Goal: Task Accomplishment & Management: Manage account settings

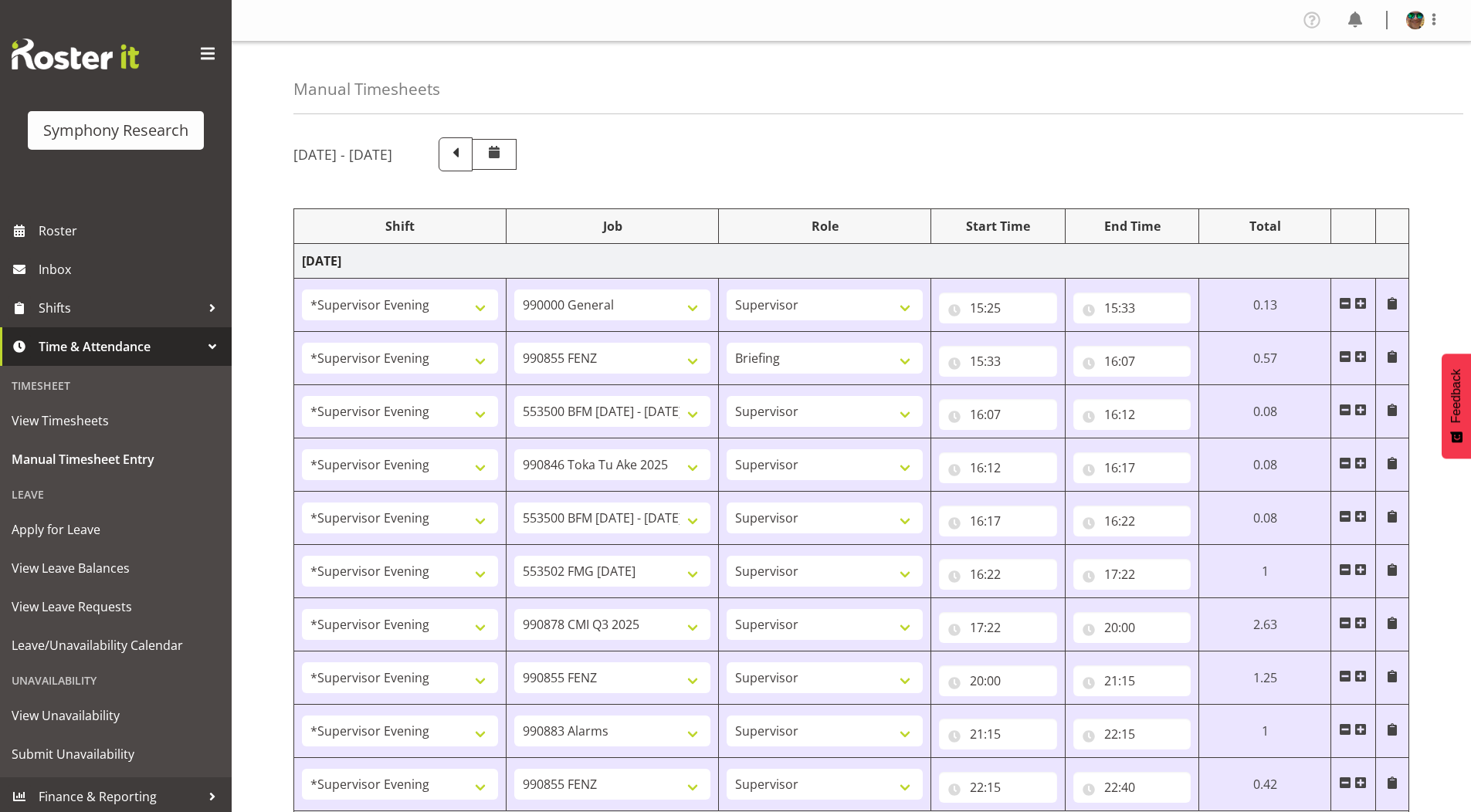
select select "4583"
select select "743"
select select "4583"
select select "9636"
select select "297"
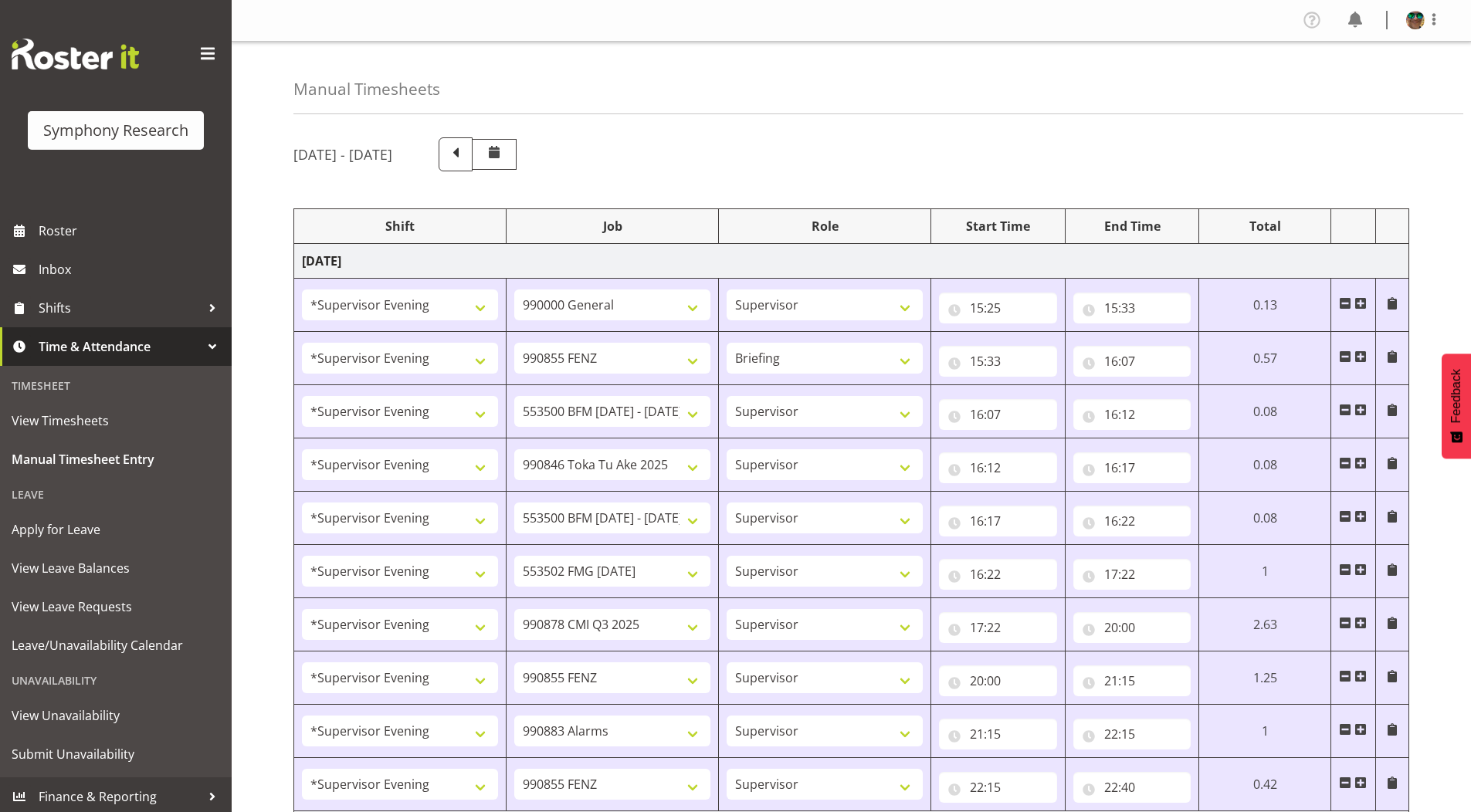
select select "4583"
select select "10242"
select select "4583"
select select "9426"
select select "4583"
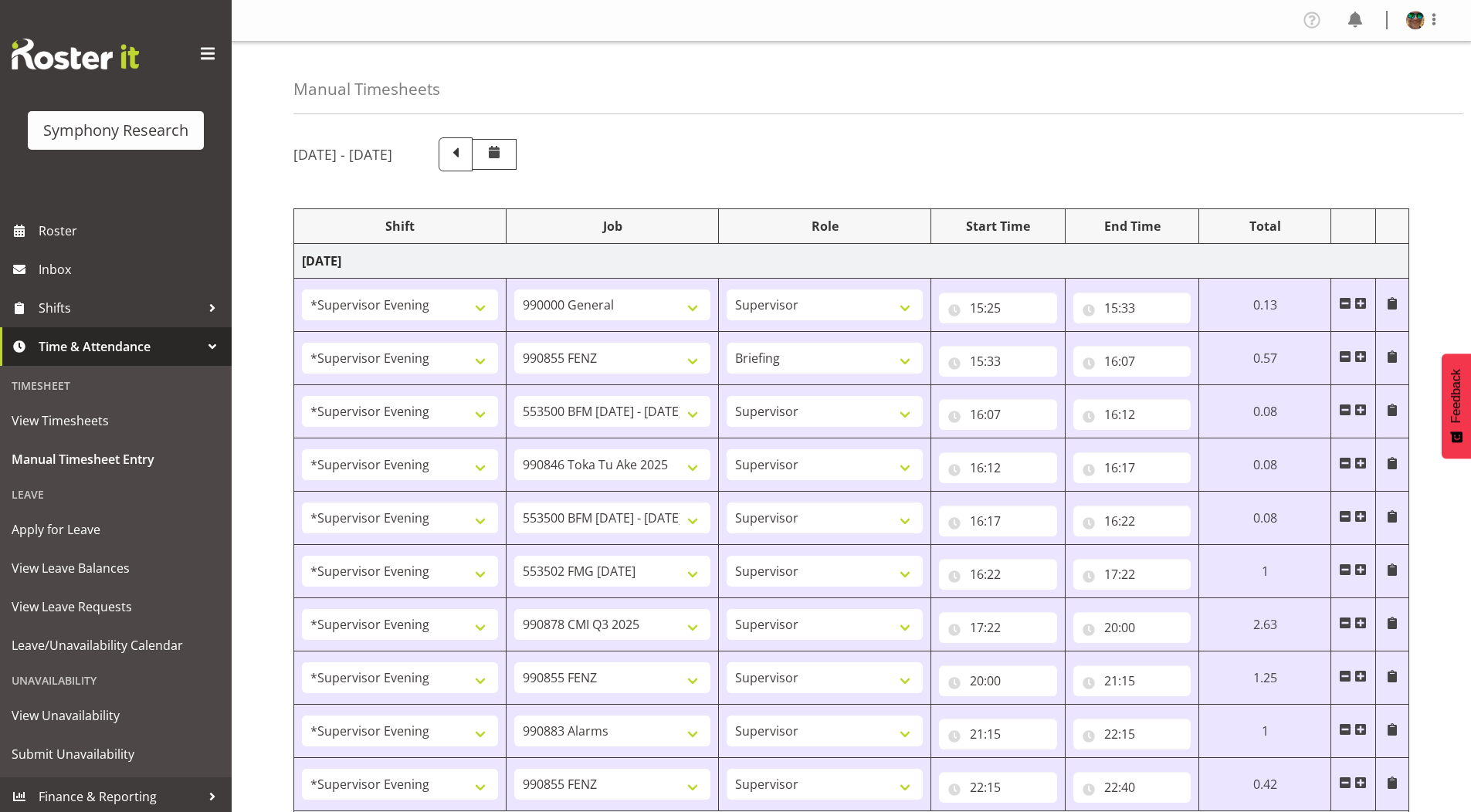
select select "10242"
select select "4583"
select select "10458"
select select "4583"
select select "10239"
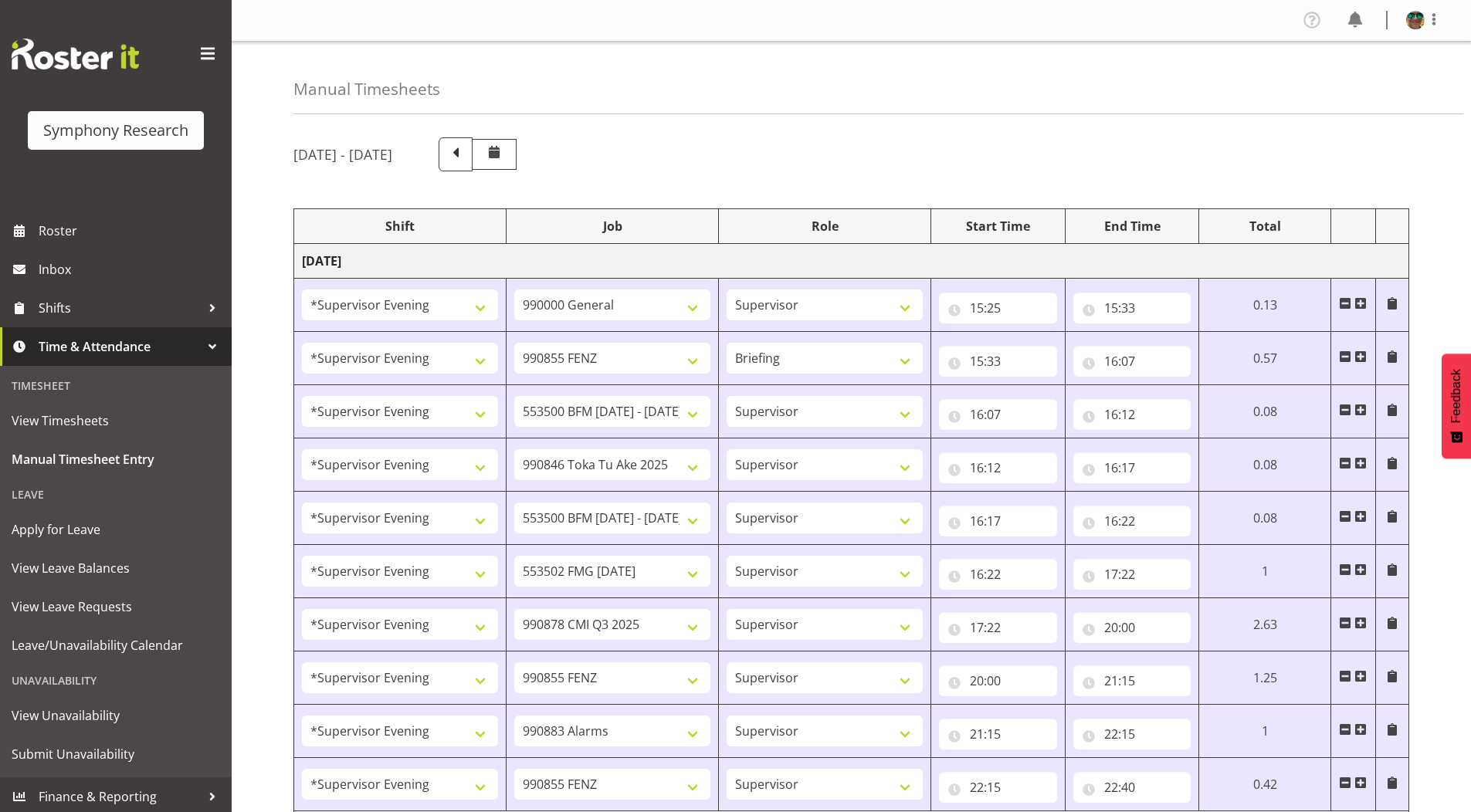
select select "4583"
select select "9636"
select select "4583"
select select "10420"
select select "4583"
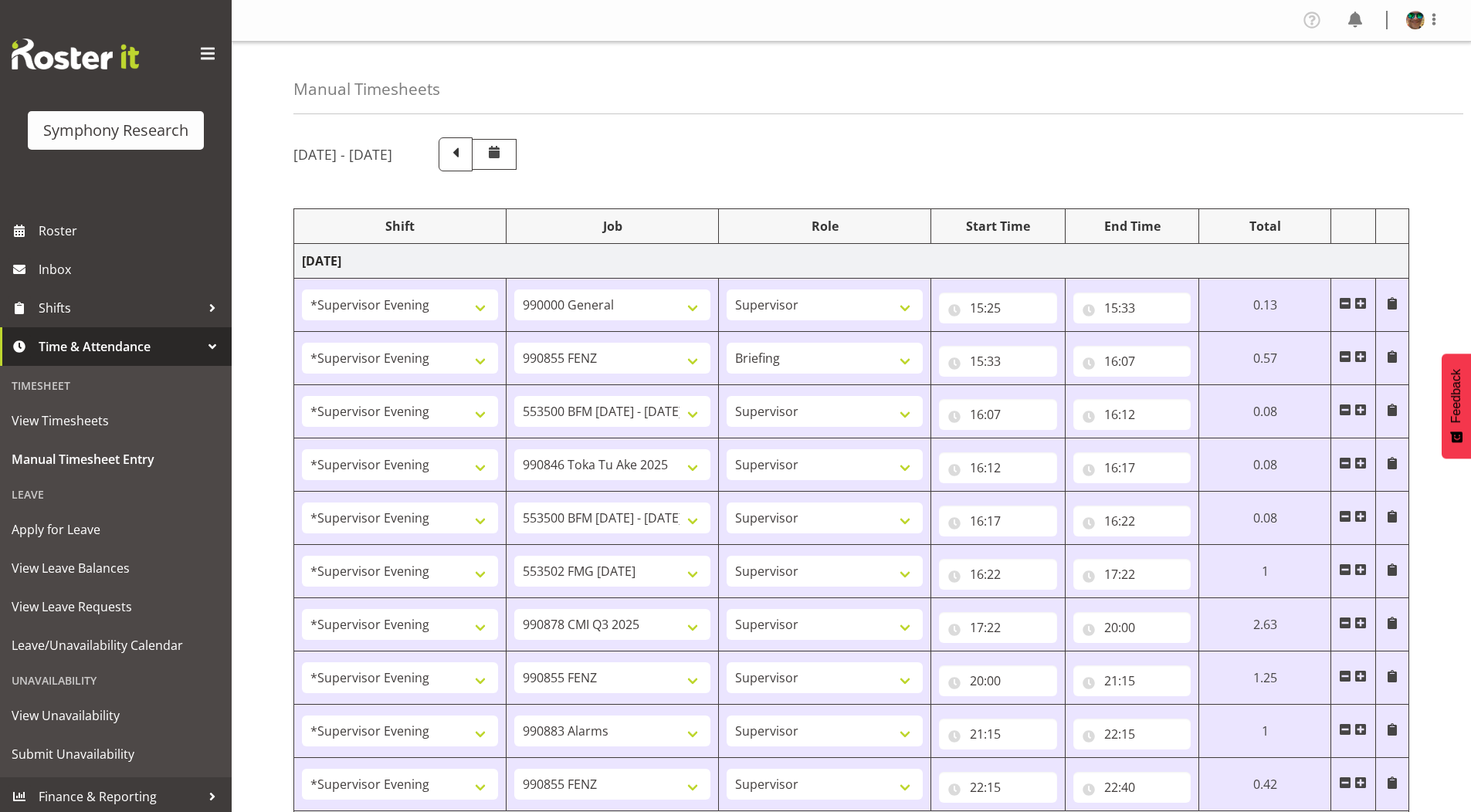
select select "9636"
select select "4583"
select select "10242"
select select "4583"
select select "10242"
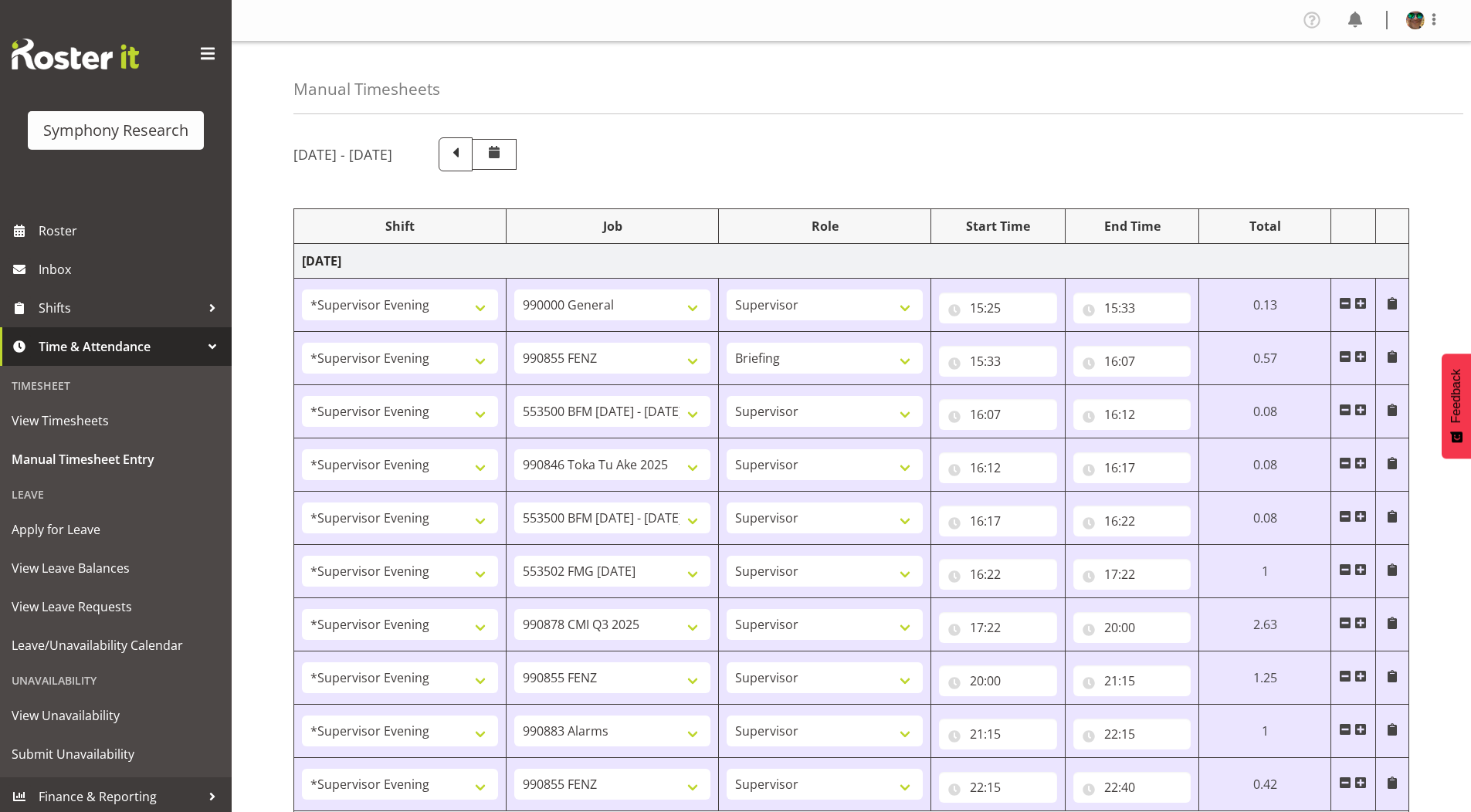
select select "4583"
select select "9426"
select select "4583"
select select "10420"
select select "4583"
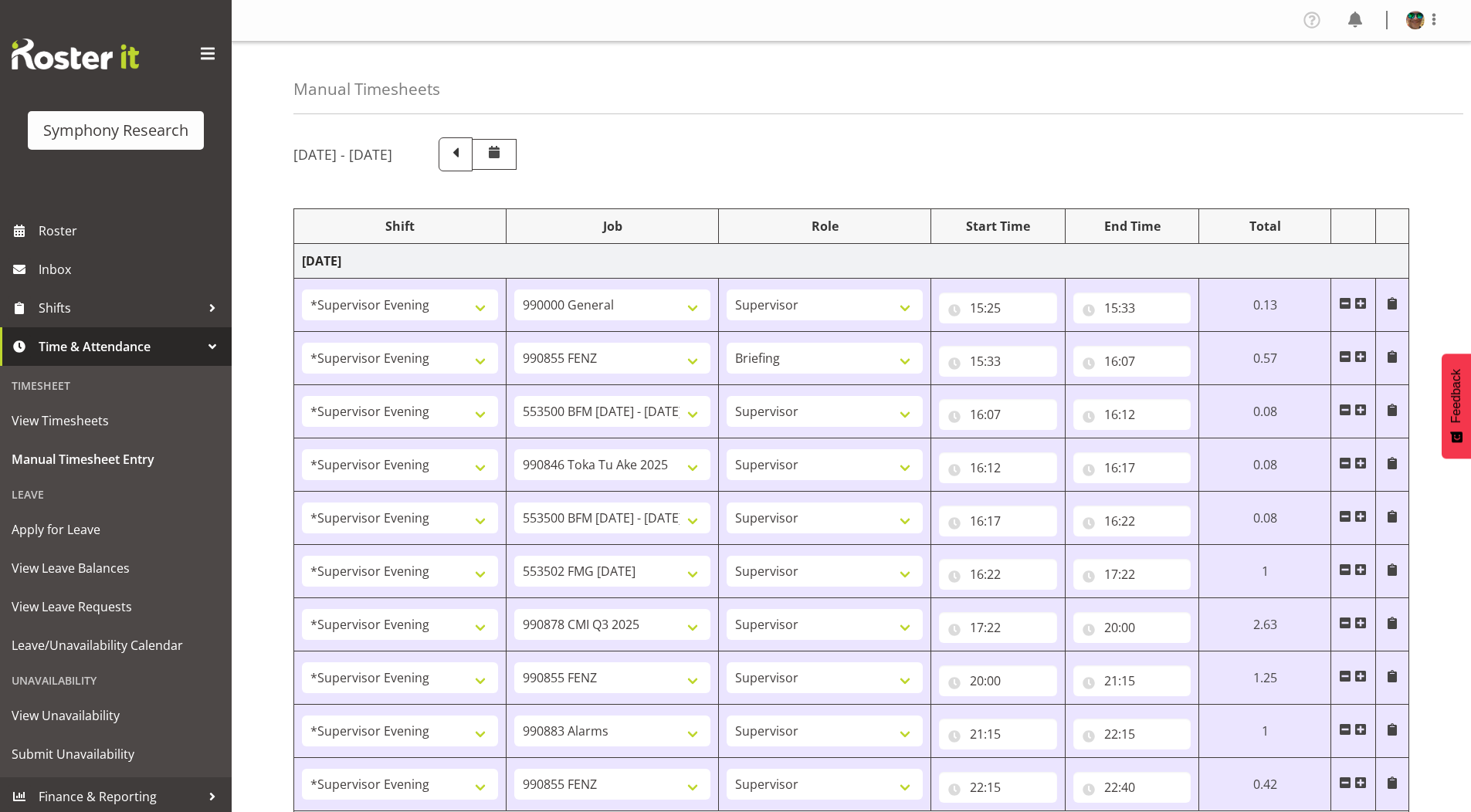
select select "10458"
select select "4583"
select select "9636"
select select "4583"
select select "10239"
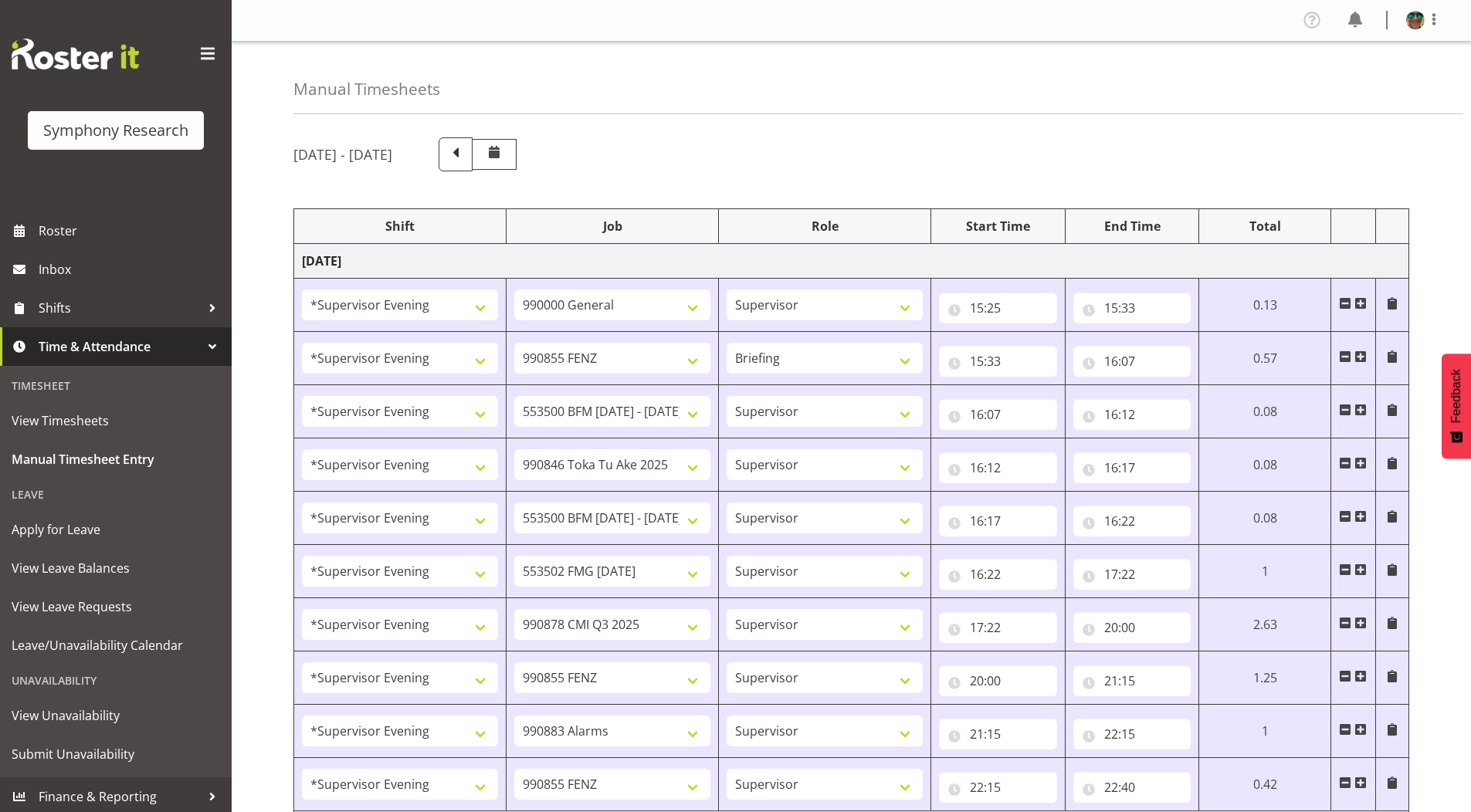
select select "1607"
select select "10458"
select select "1607"
select select "10499"
select select "2393"
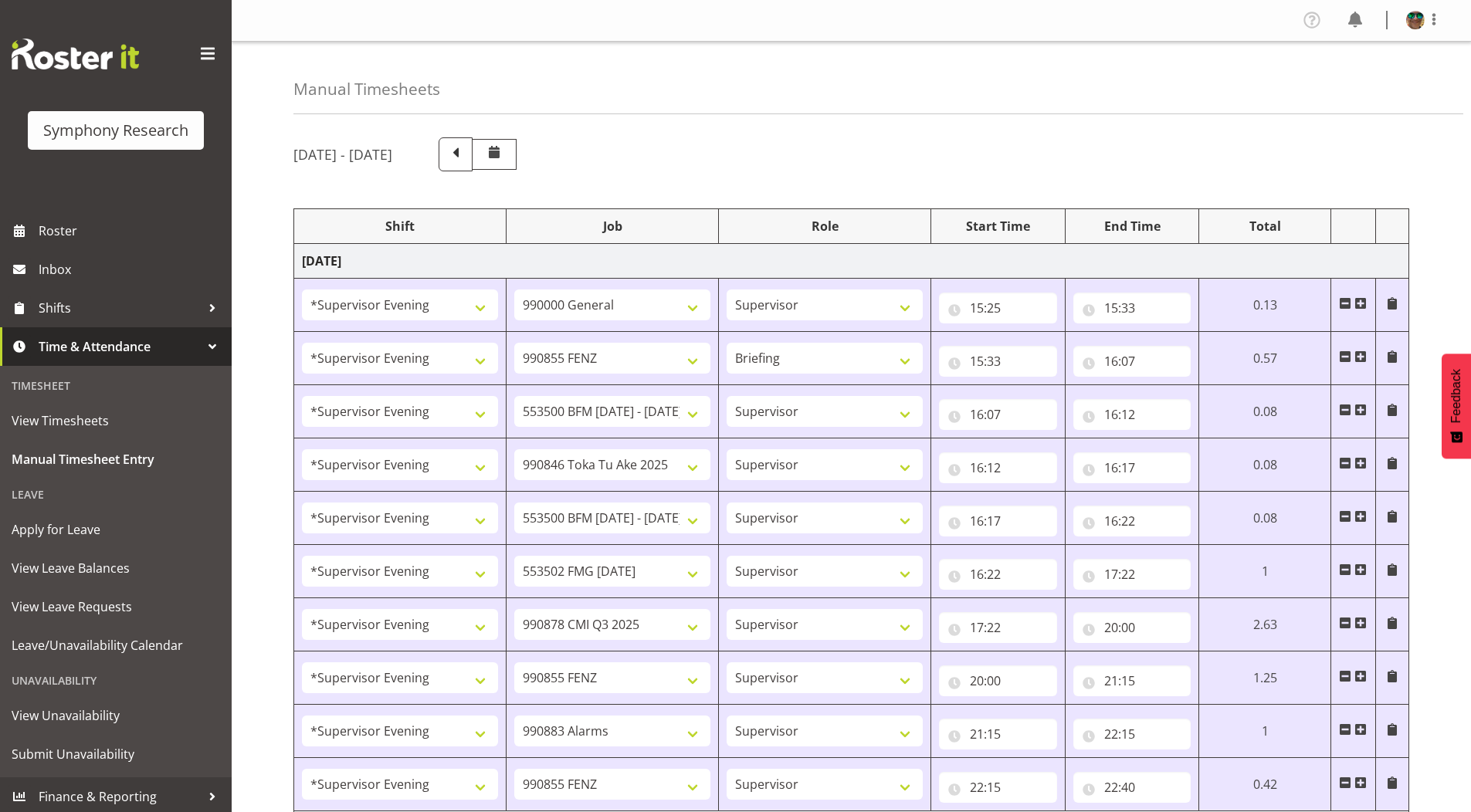
select select "10458"
select select "2393"
select select "10239"
select select "2393"
select select "10242"
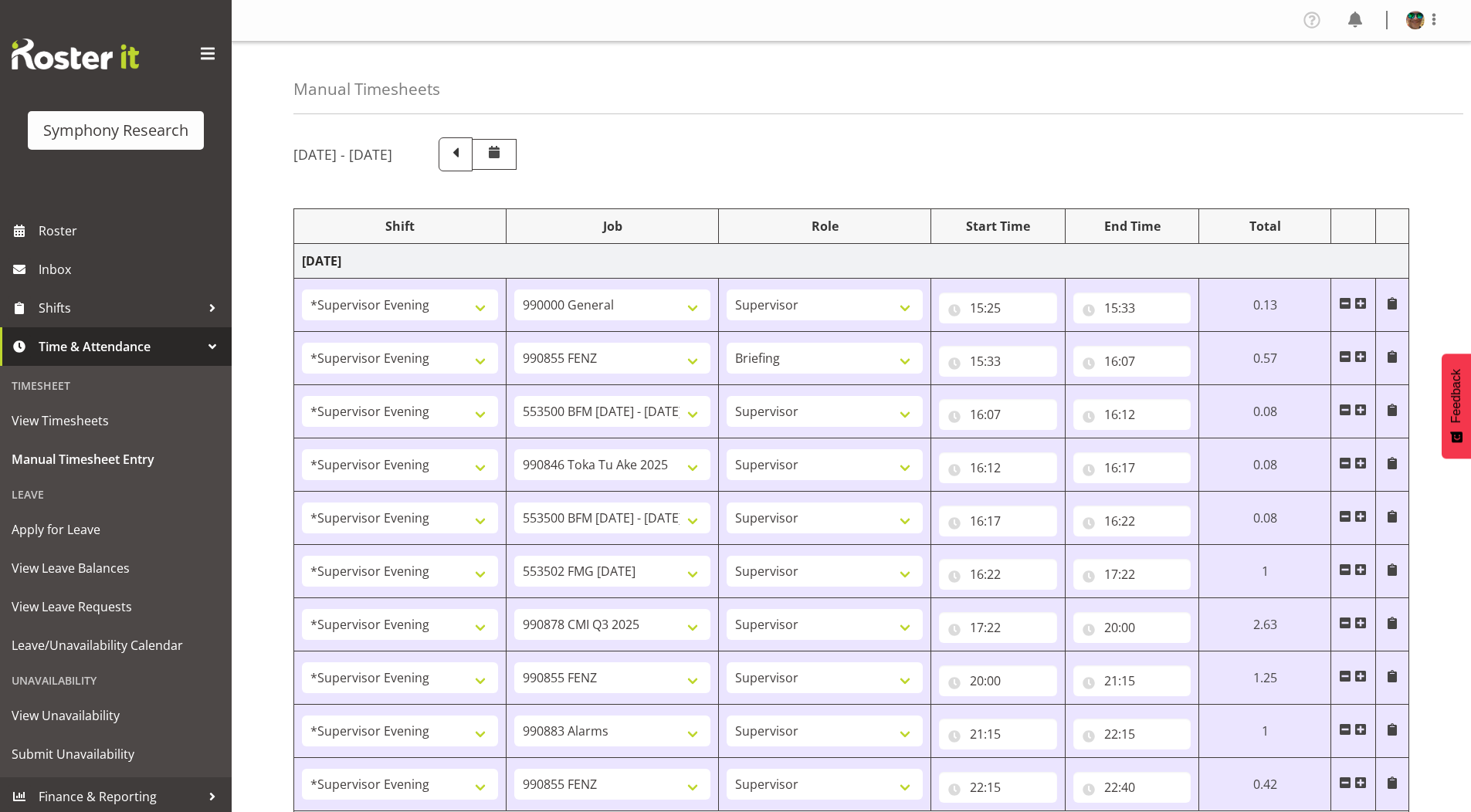
select select "2393"
select select "9426"
select select "2393"
select select "9426"
select select "2393"
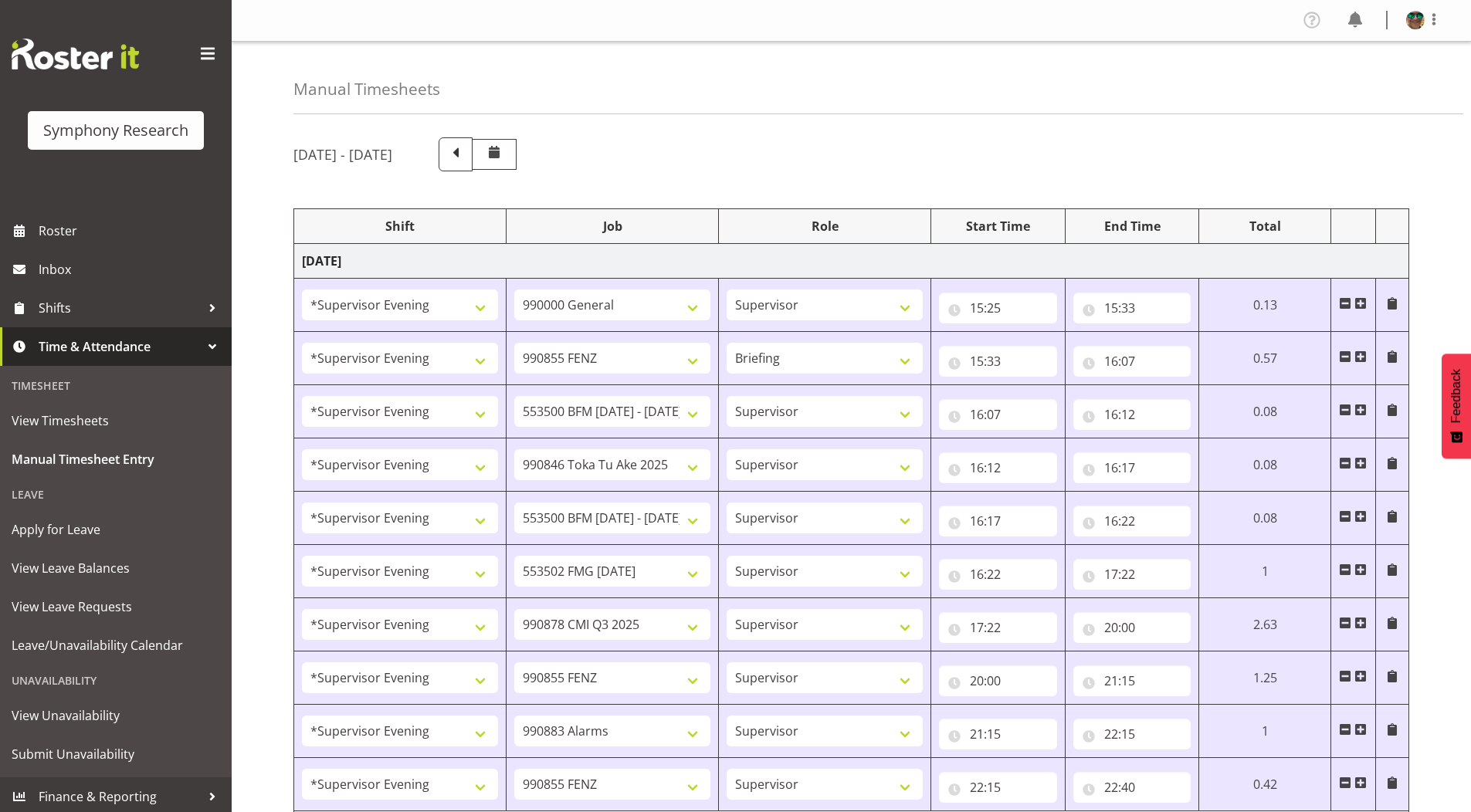
select select "10242"
select select "2393"
select select "10242"
select select "2393"
select select "9636"
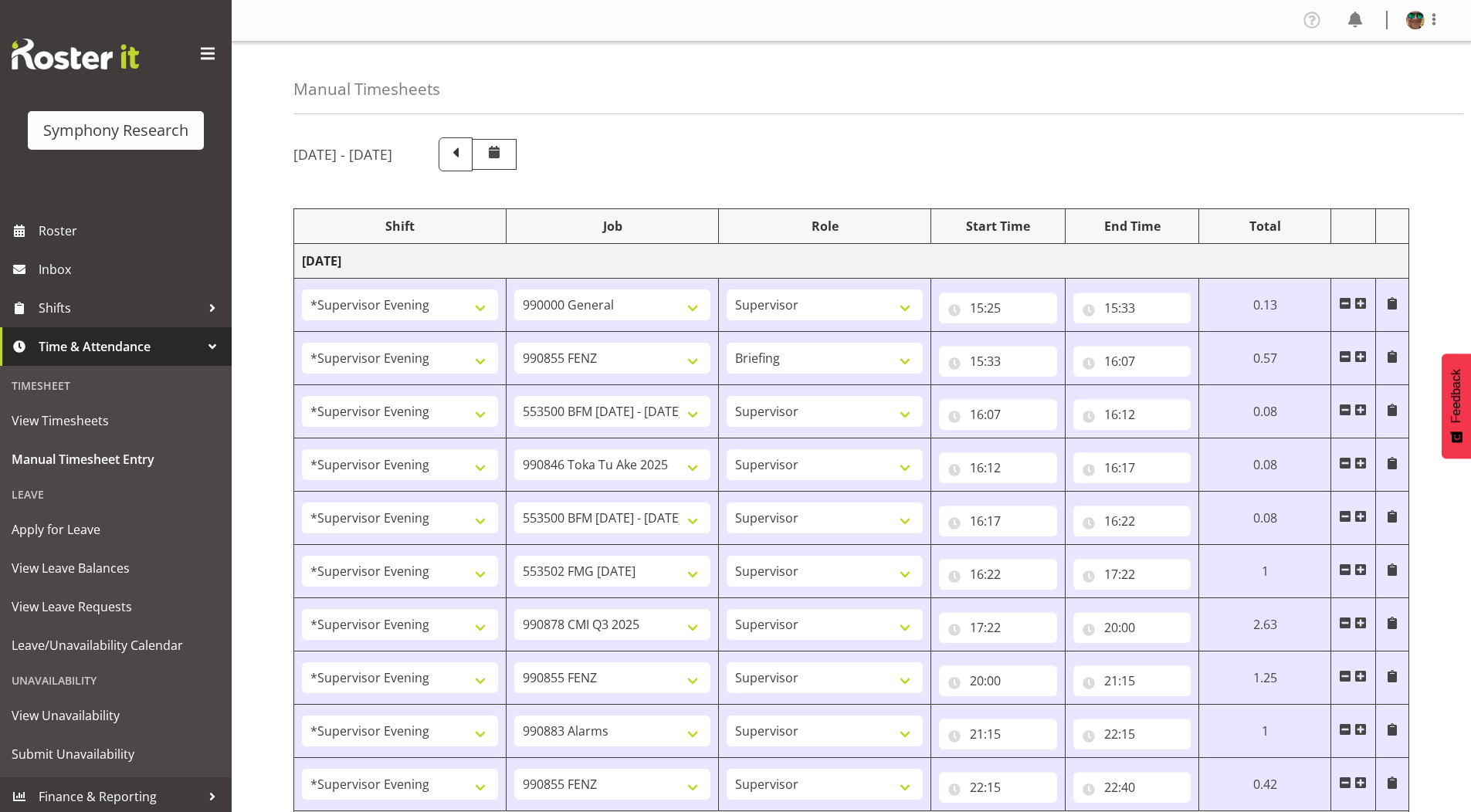
select select "2393"
select select "10239"
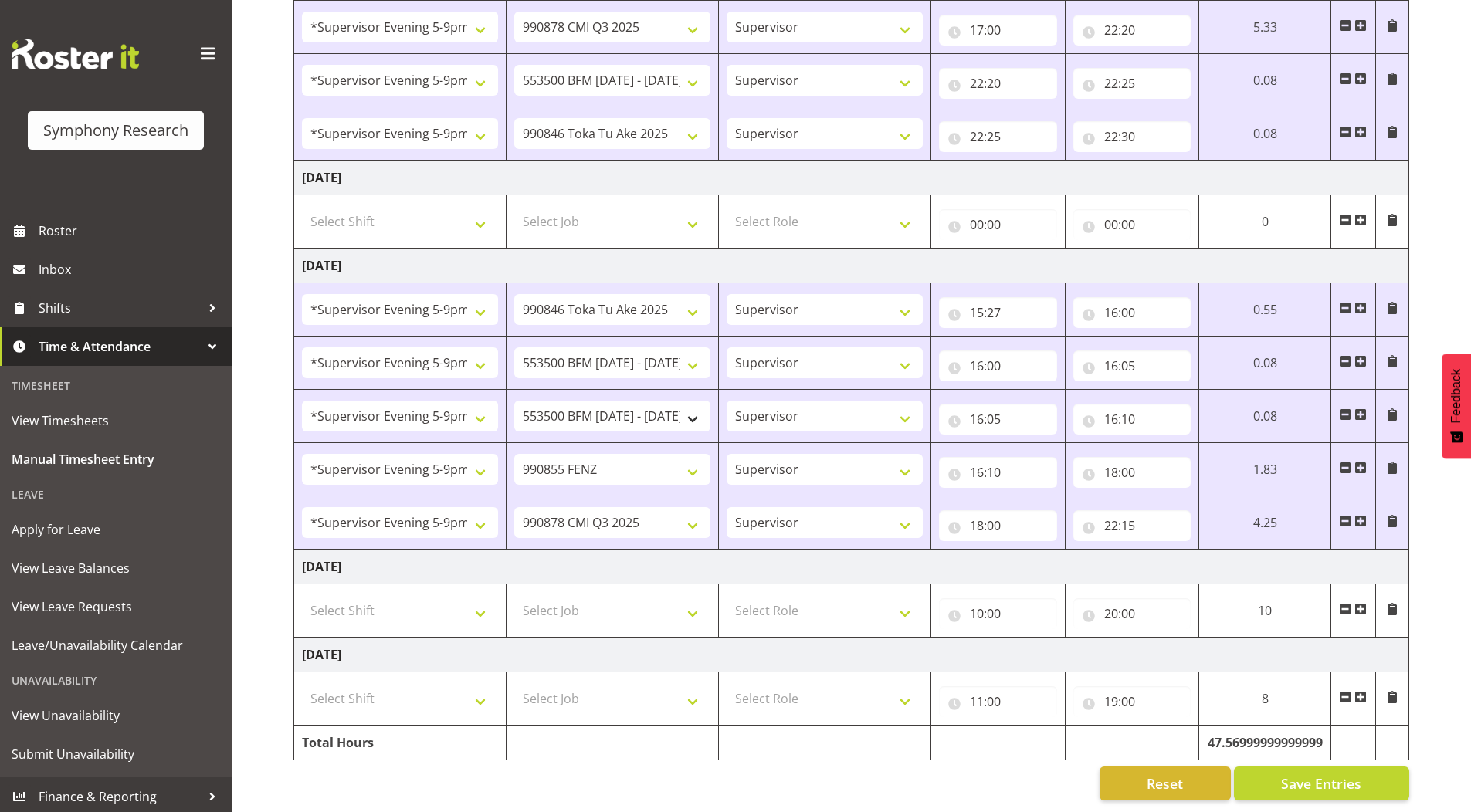
scroll to position [1425, 0]
click at [1299, 774] on span "Save Entries" at bounding box center [1321, 783] width 80 height 20
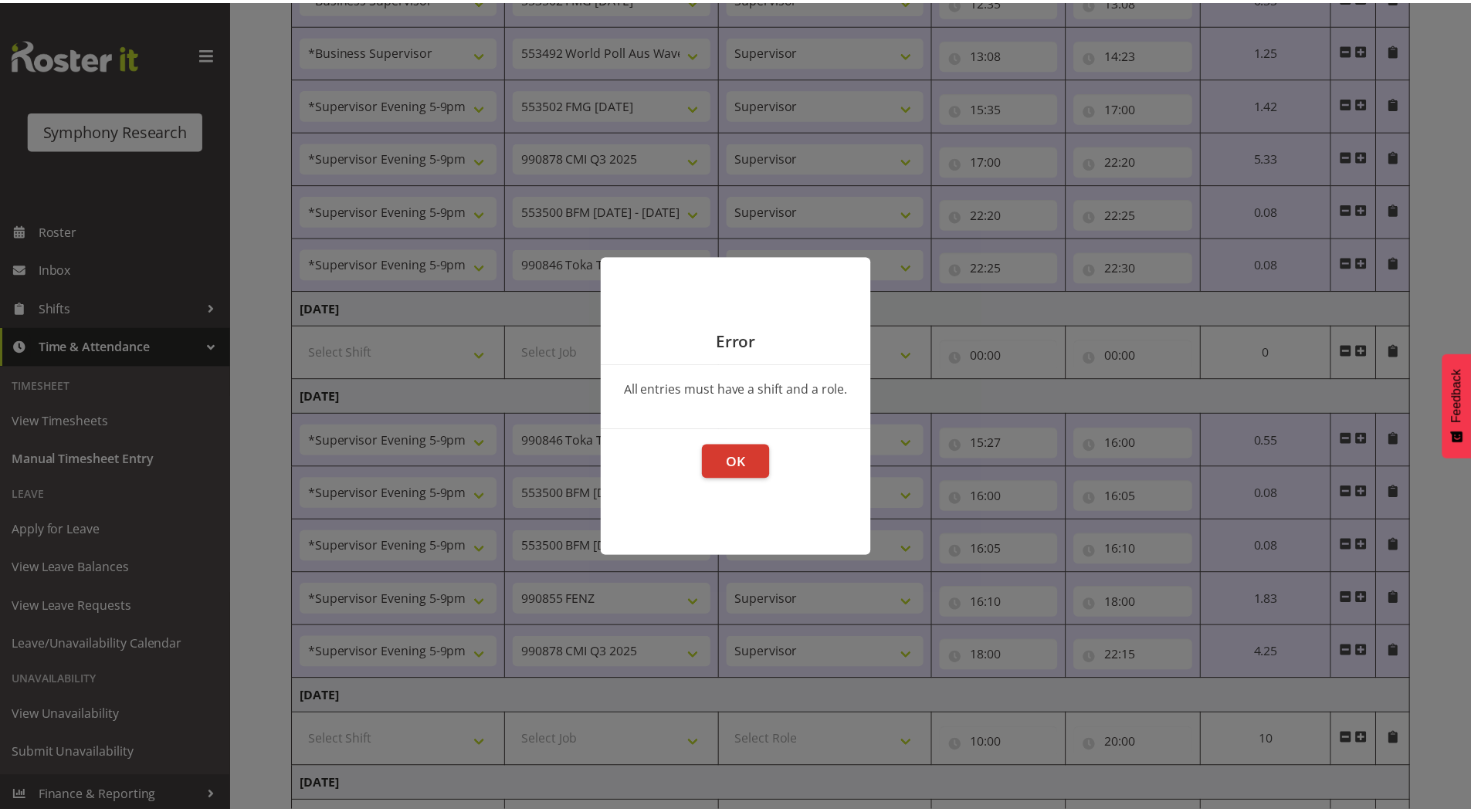
scroll to position [1270, 0]
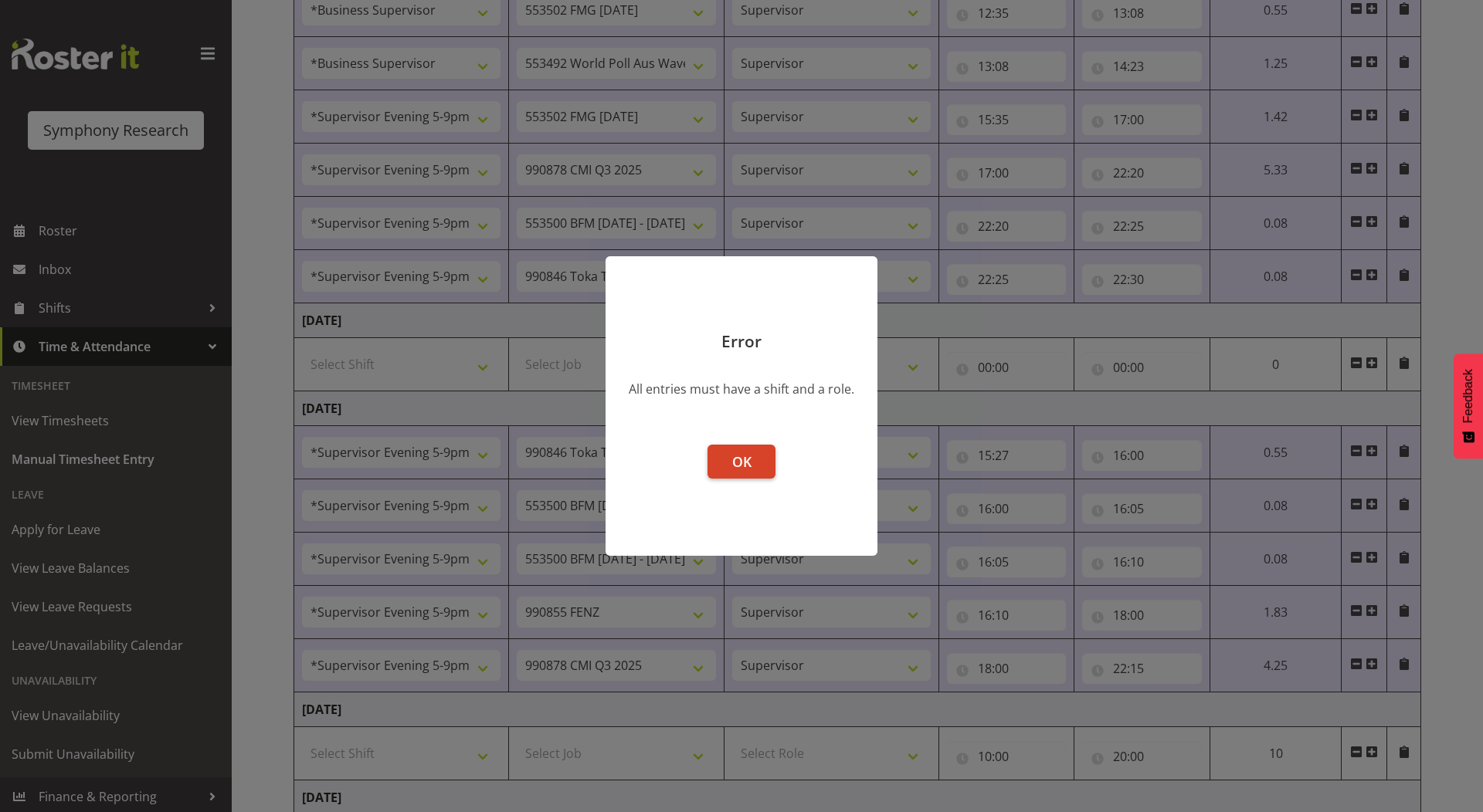
click at [743, 461] on span "OK" at bounding box center [742, 462] width 19 height 19
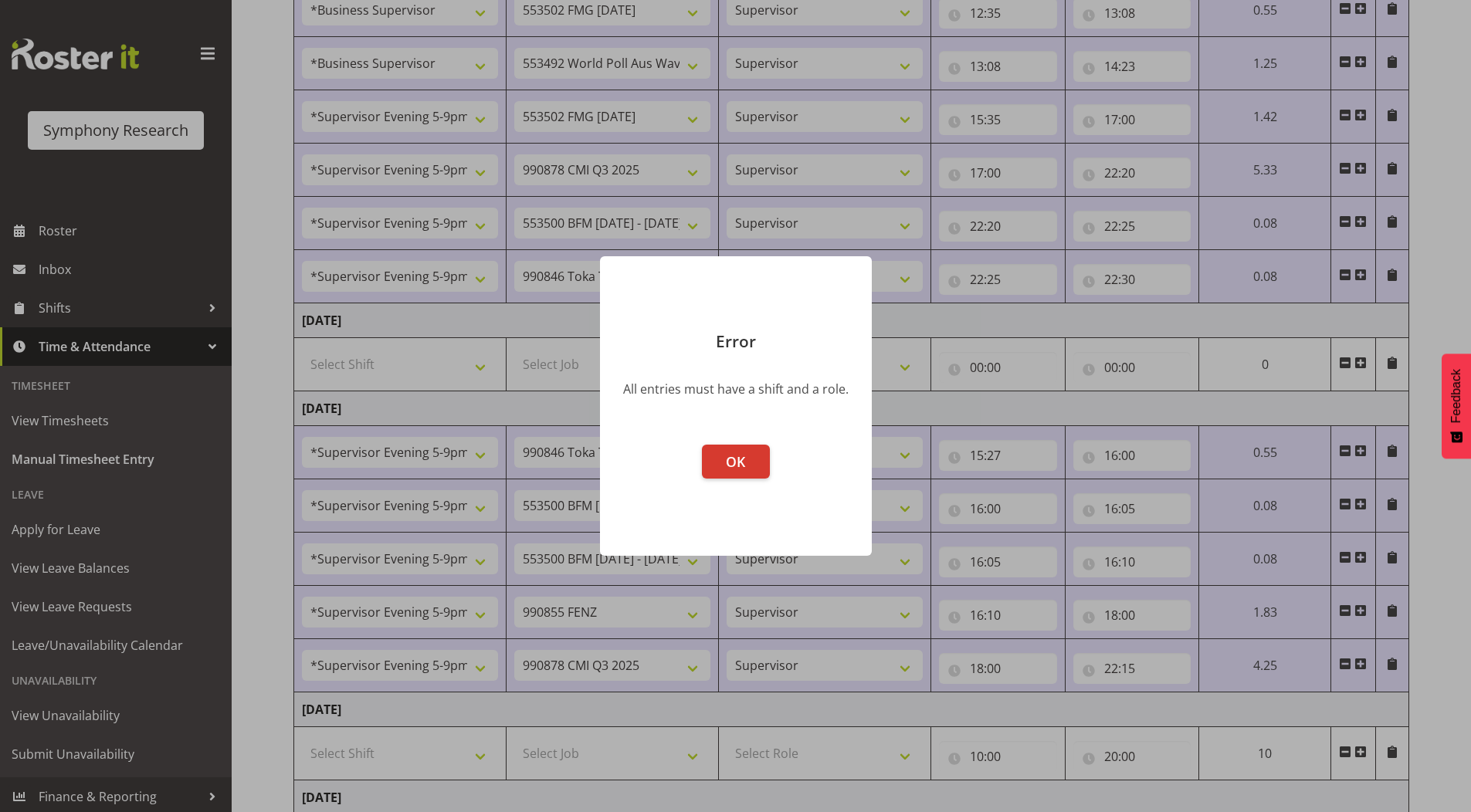
scroll to position [1425, 0]
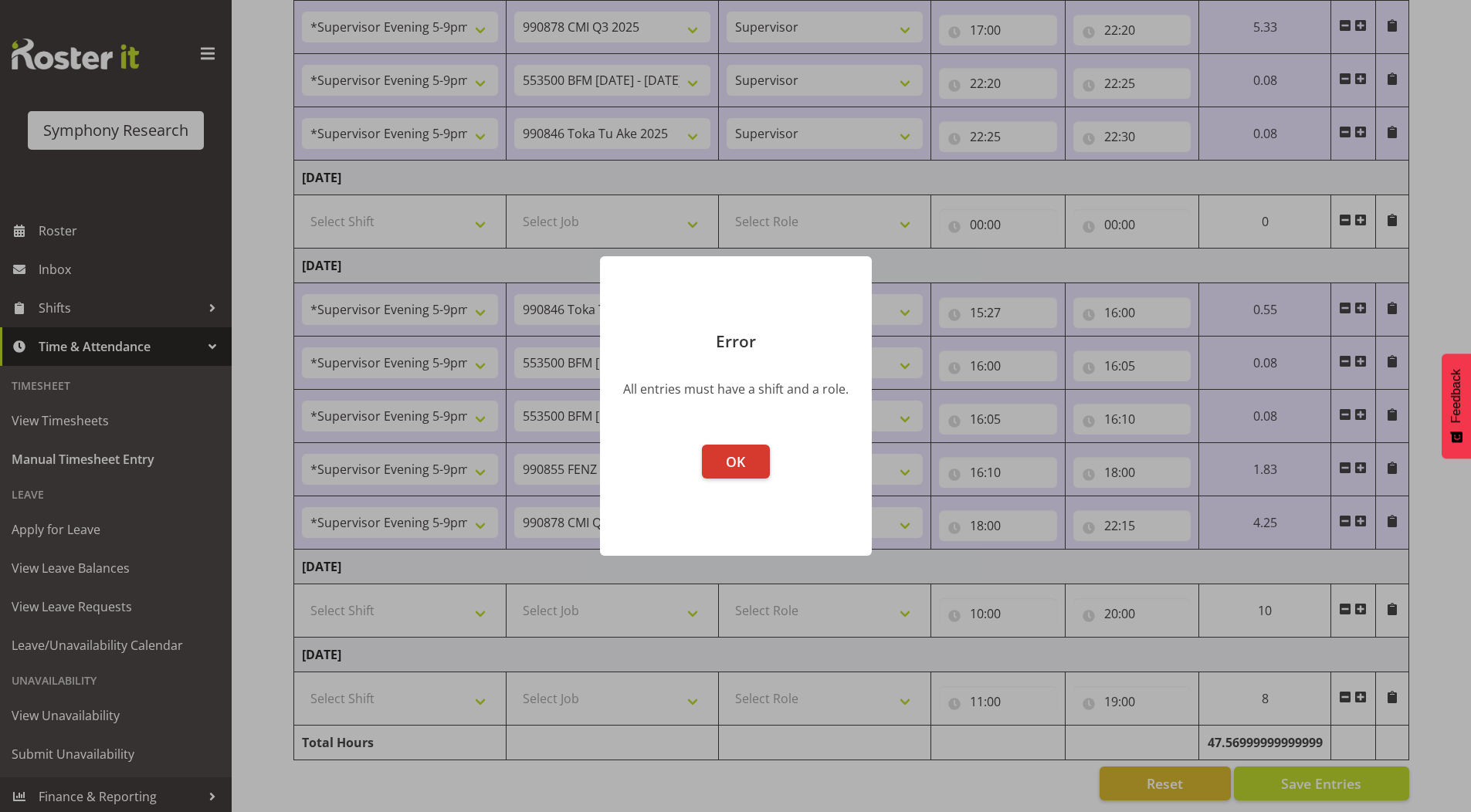
click at [978, 597] on div at bounding box center [736, 406] width 1471 height 812
click at [735, 466] on span "OK" at bounding box center [736, 462] width 19 height 19
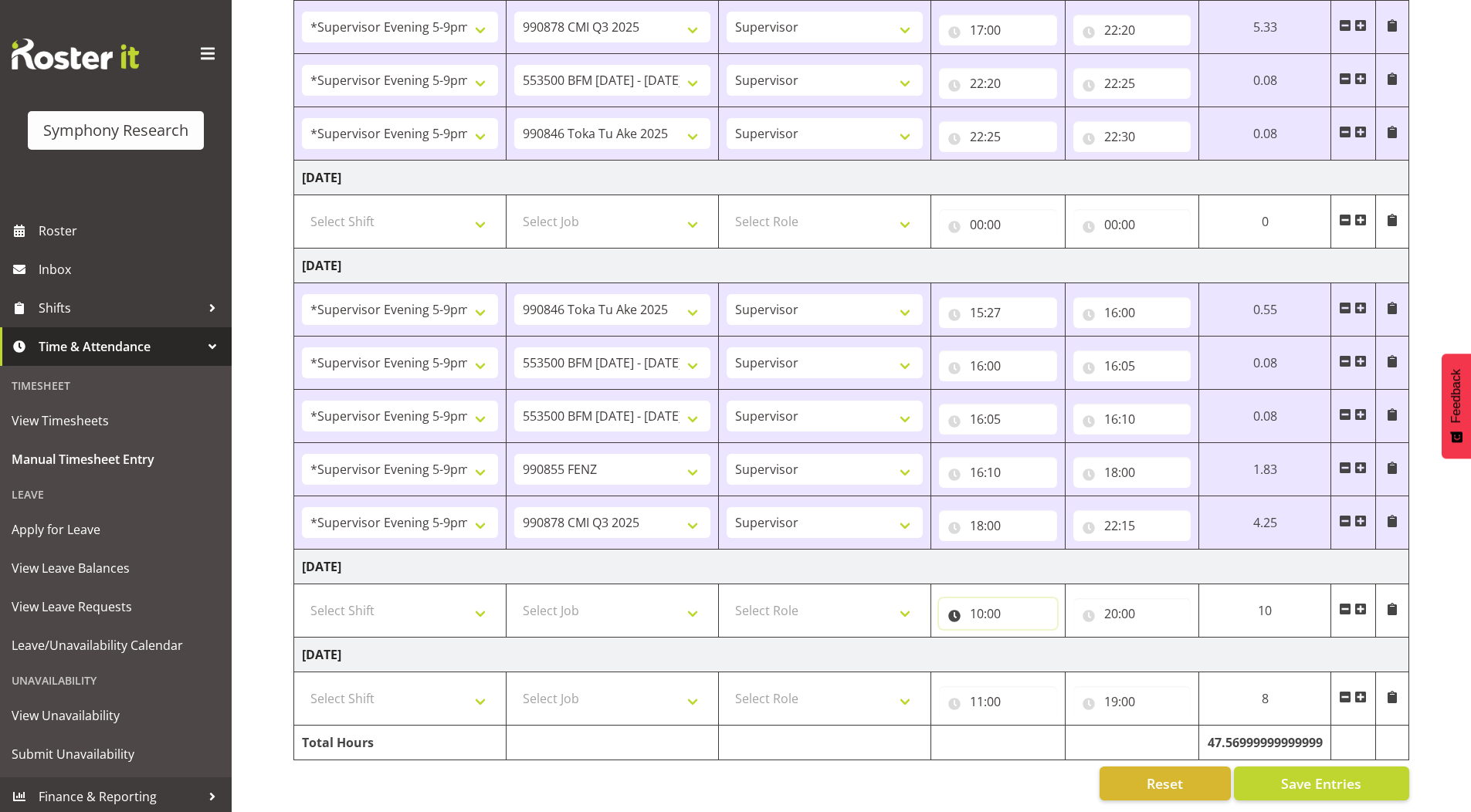
click at [978, 604] on input "10:00" at bounding box center [997, 613] width 118 height 31
click at [1034, 644] on select "00 01 02 03 04 05 06 07 08 09 10 11 12 13 14 15 16 17 18 19 20 21 22 23" at bounding box center [1044, 653] width 35 height 31
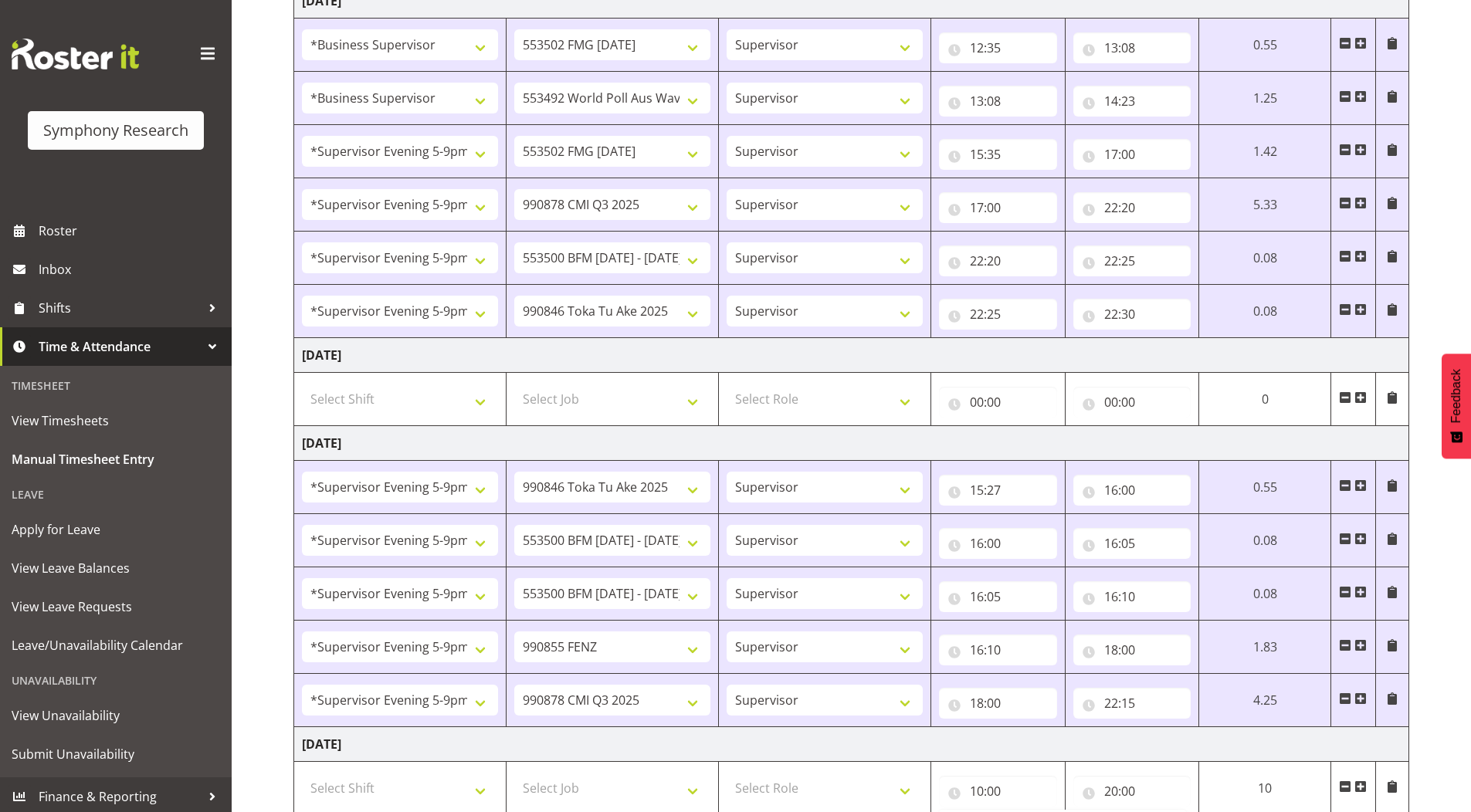
scroll to position [1347, 0]
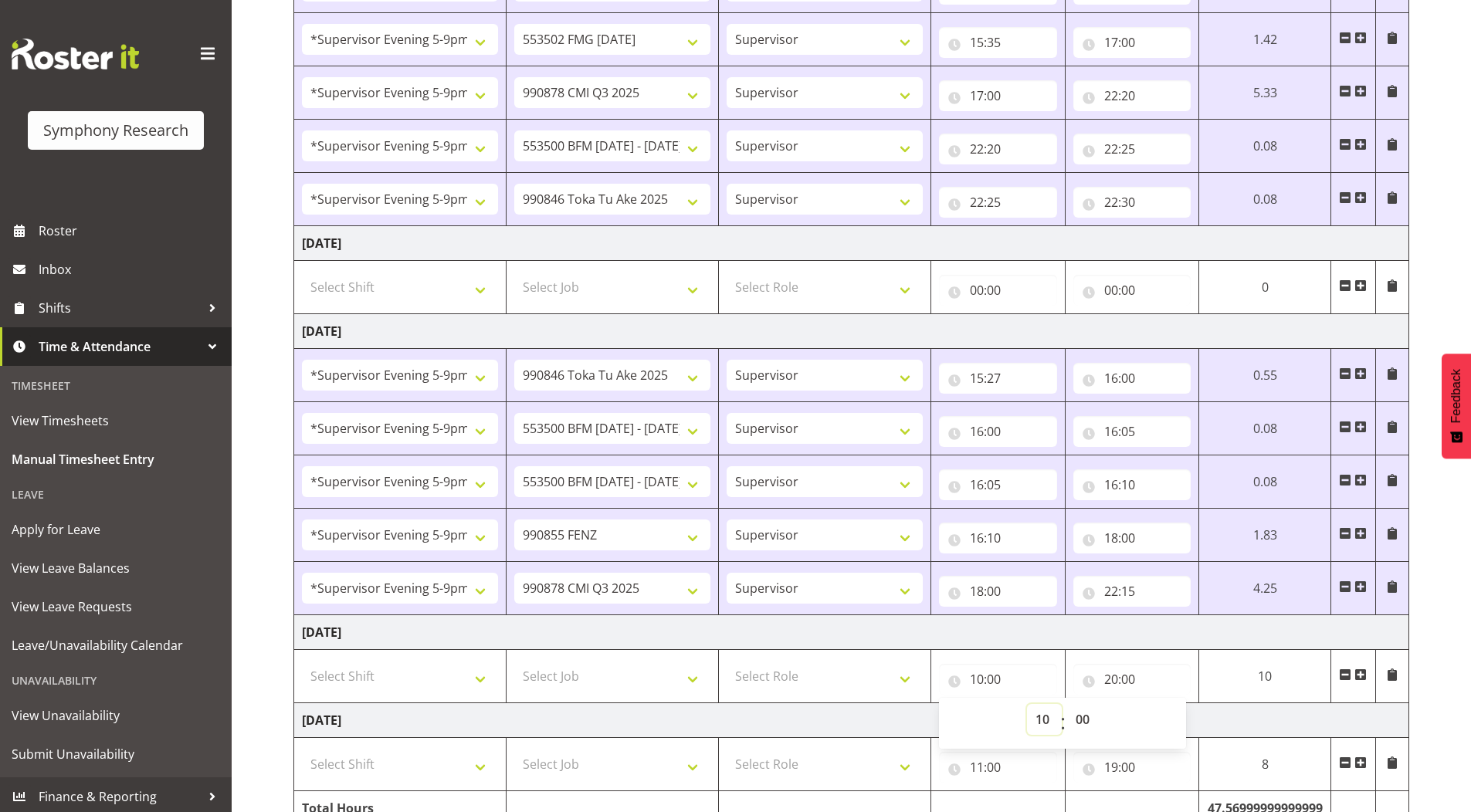
click at [1040, 721] on select "00 01 02 03 04 05 06 07 08 09 10 11 12 13 14 15 16 17 18 19 20 21 22 23" at bounding box center [1044, 719] width 35 height 31
select select "0"
click at [1027, 704] on select "00 01 02 03 04 05 06 07 08 09 10 11 12 13 14 15 16 17 18 19 20 21 22 23" at bounding box center [1044, 719] width 35 height 31
type input "00:00"
click at [1109, 682] on input "20:00" at bounding box center [1132, 679] width 118 height 31
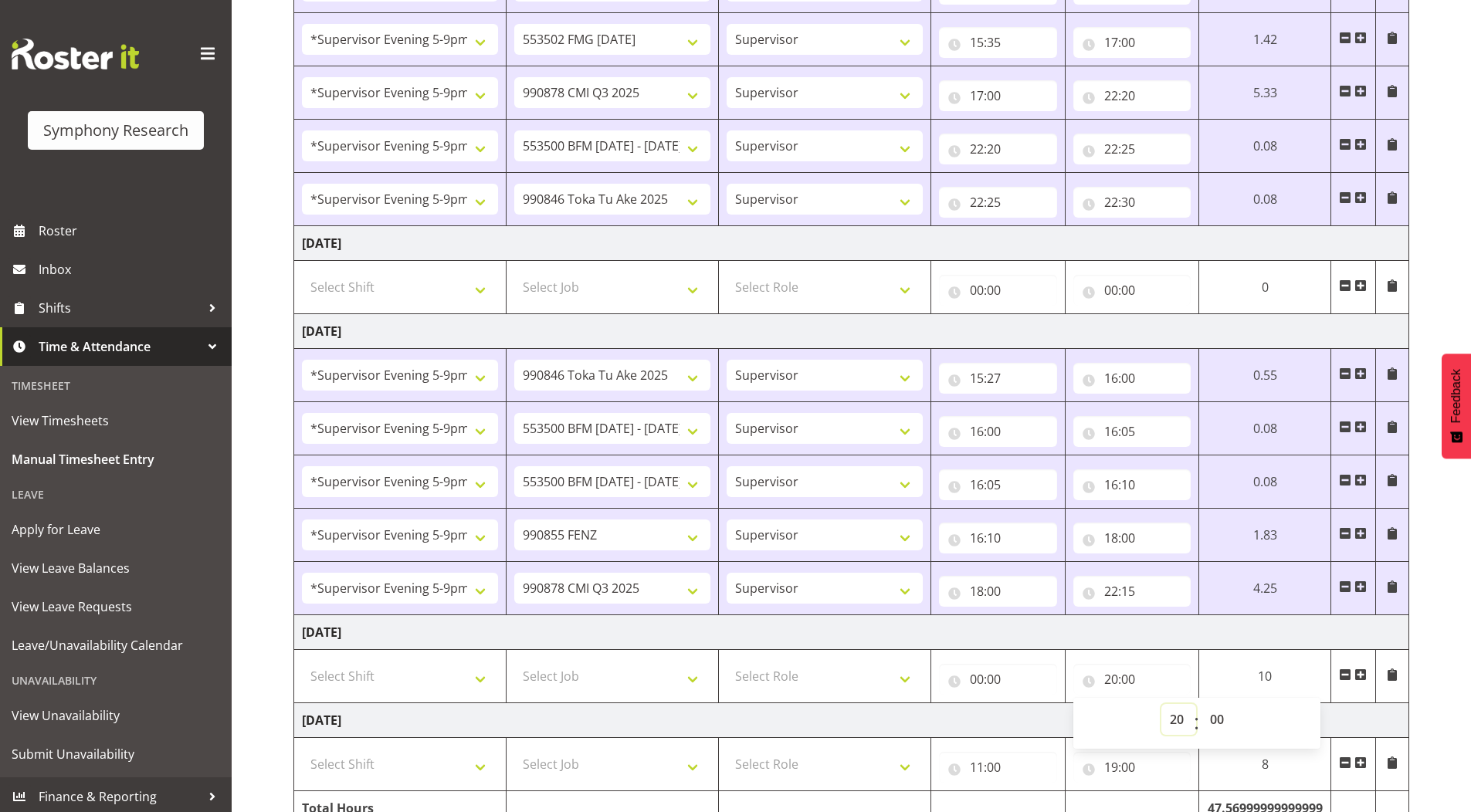
drag, startPoint x: 1176, startPoint y: 719, endPoint x: 1150, endPoint y: 599, distance: 122.8
click at [1176, 719] on select "00 01 02 03 04 05 06 07 08 09 10 11 12 13 14 15 16 17 18 19 20 21 22 23" at bounding box center [1178, 719] width 35 height 31
select select "0"
click at [1161, 704] on select "00 01 02 03 04 05 06 07 08 09 10 11 12 13 14 15 16 17 18 19 20 21 22 23" at bounding box center [1178, 719] width 35 height 31
type input "00:00"
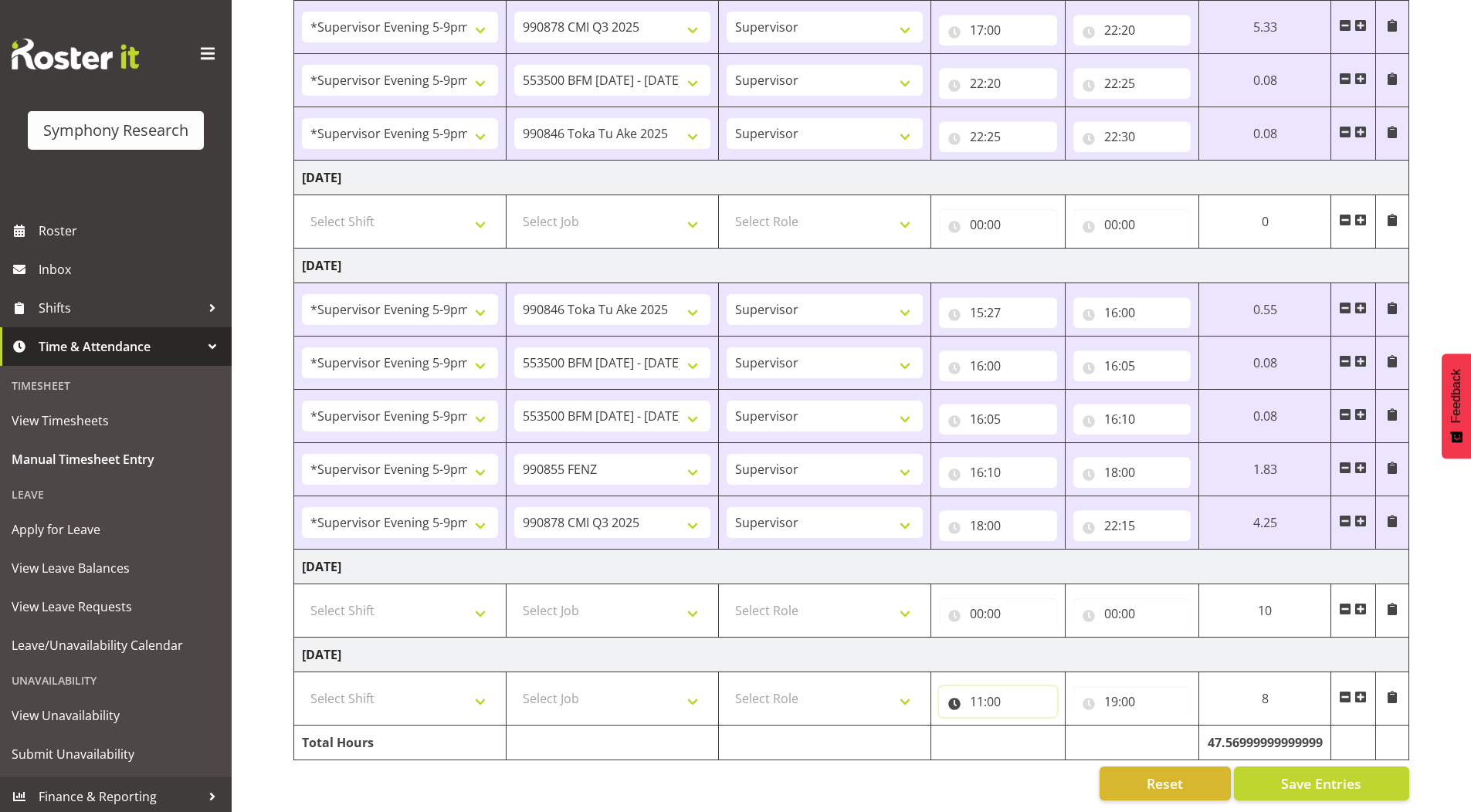
click at [972, 693] on input "11:00" at bounding box center [997, 701] width 118 height 31
drag, startPoint x: 1043, startPoint y: 735, endPoint x: 1040, endPoint y: 717, distance: 18.2
click at [1043, 734] on select "00 01 02 03 04 05 06 07 08 09 10 11 12 13 14 15 16 17 18 19 20 21 22 23" at bounding box center [1044, 742] width 35 height 31
select select "0"
click at [1027, 727] on select "00 01 02 03 04 05 06 07 08 09 10 11 12 13 14 15 16 17 18 19 20 21 22 23" at bounding box center [1044, 742] width 35 height 31
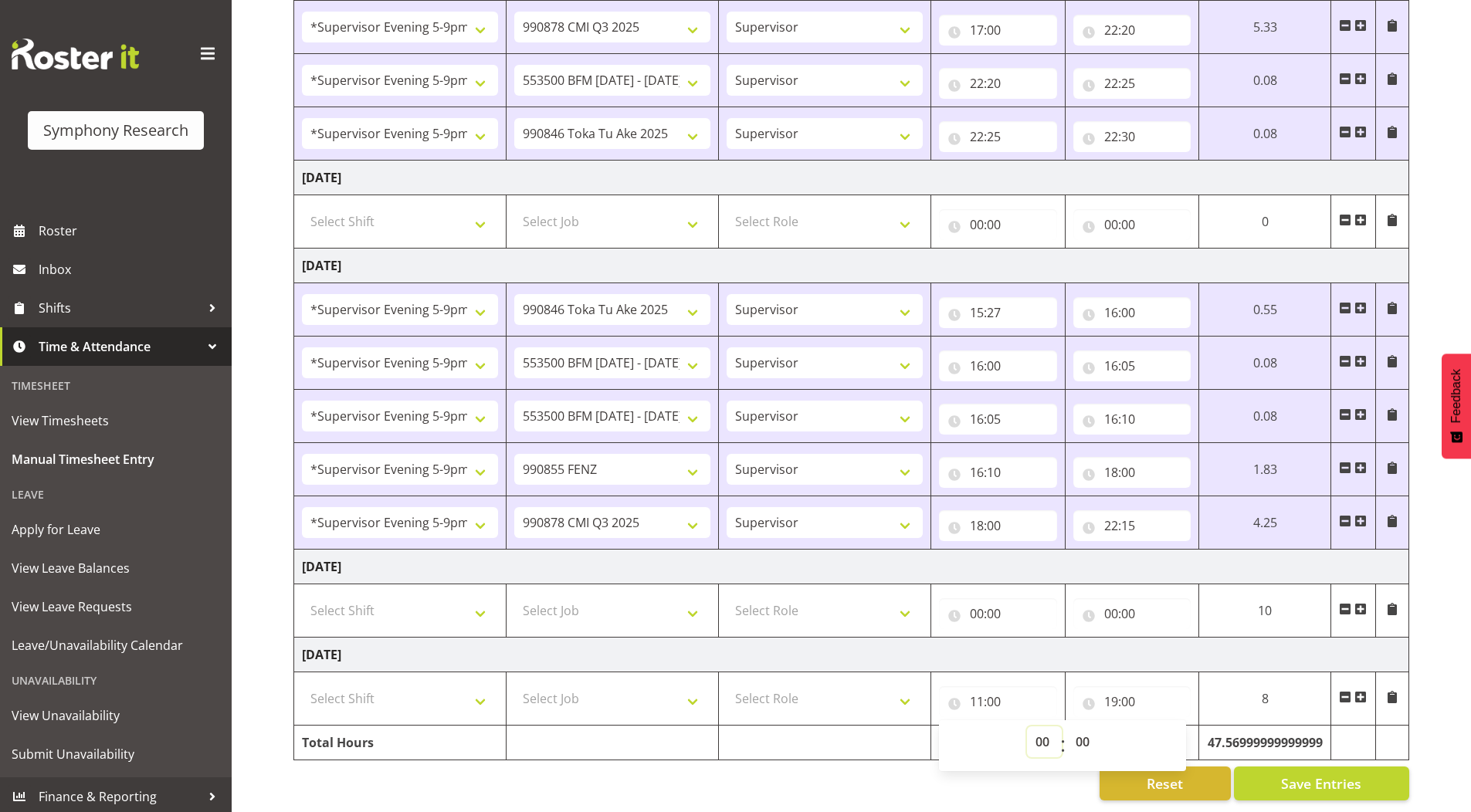
type input "00:00"
click at [1112, 690] on input "19:00" at bounding box center [1132, 701] width 118 height 31
drag, startPoint x: 1177, startPoint y: 734, endPoint x: 1177, endPoint y: 725, distance: 9.0
click at [1177, 734] on select "00 01 02 03 04 05 06 07 08 09 10 11 12 13 14 15 16 17 18 19 20 21 22 23" at bounding box center [1178, 742] width 35 height 31
drag, startPoint x: 1171, startPoint y: 729, endPoint x: 1163, endPoint y: 726, distance: 8.5
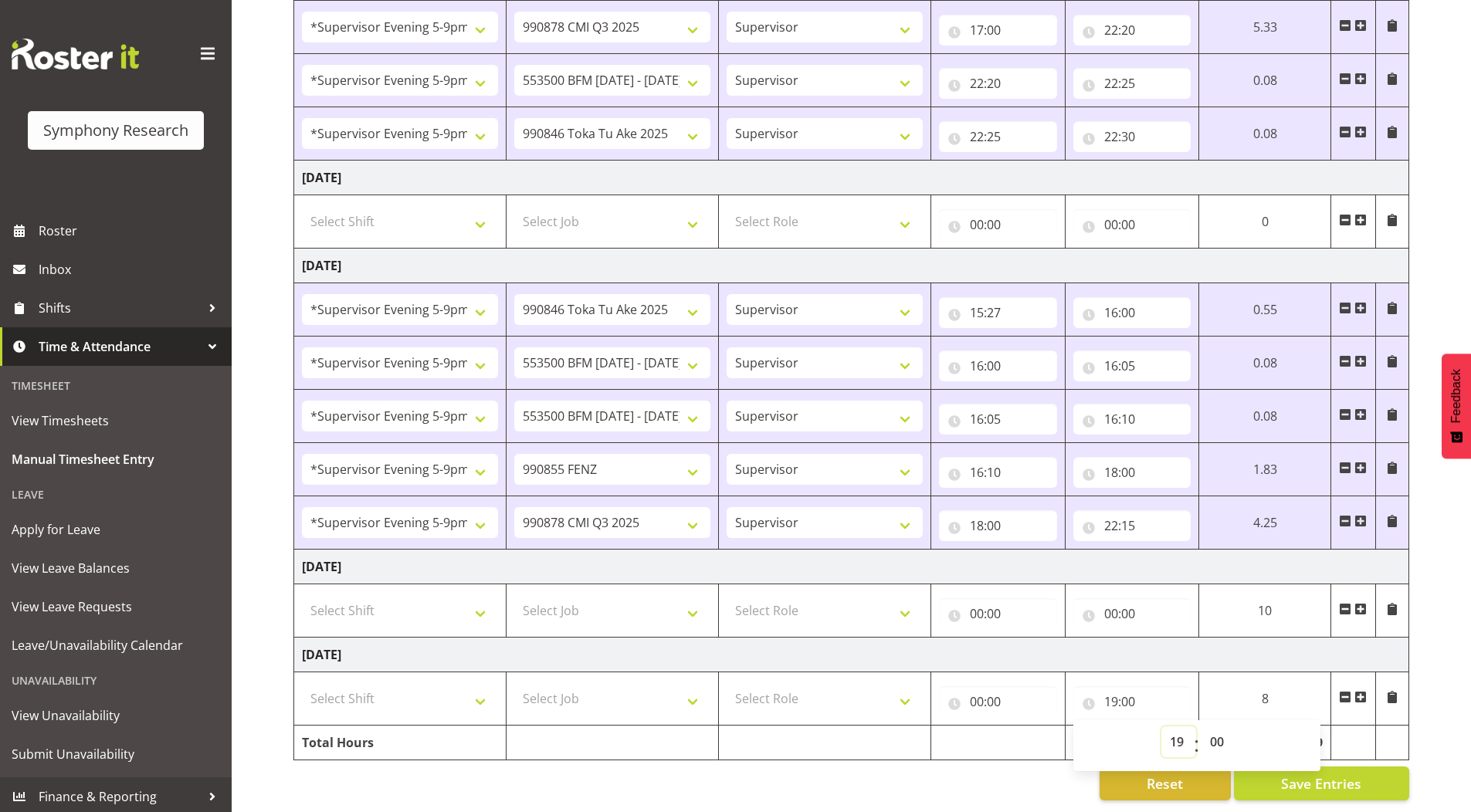
click at [1171, 729] on select "00 01 02 03 04 05 06 07 08 09 10 11 12 13 14 15 16 17 18 19 20 21 22 23" at bounding box center [1178, 742] width 35 height 31
select select "0"
click at [1161, 727] on select "00 01 02 03 04 05 06 07 08 09 10 11 12 13 14 15 16 17 18 19 20 21 22 23" at bounding box center [1178, 742] width 35 height 31
type input "00:00"
click at [1340, 774] on span "Save Entries" at bounding box center [1321, 783] width 80 height 20
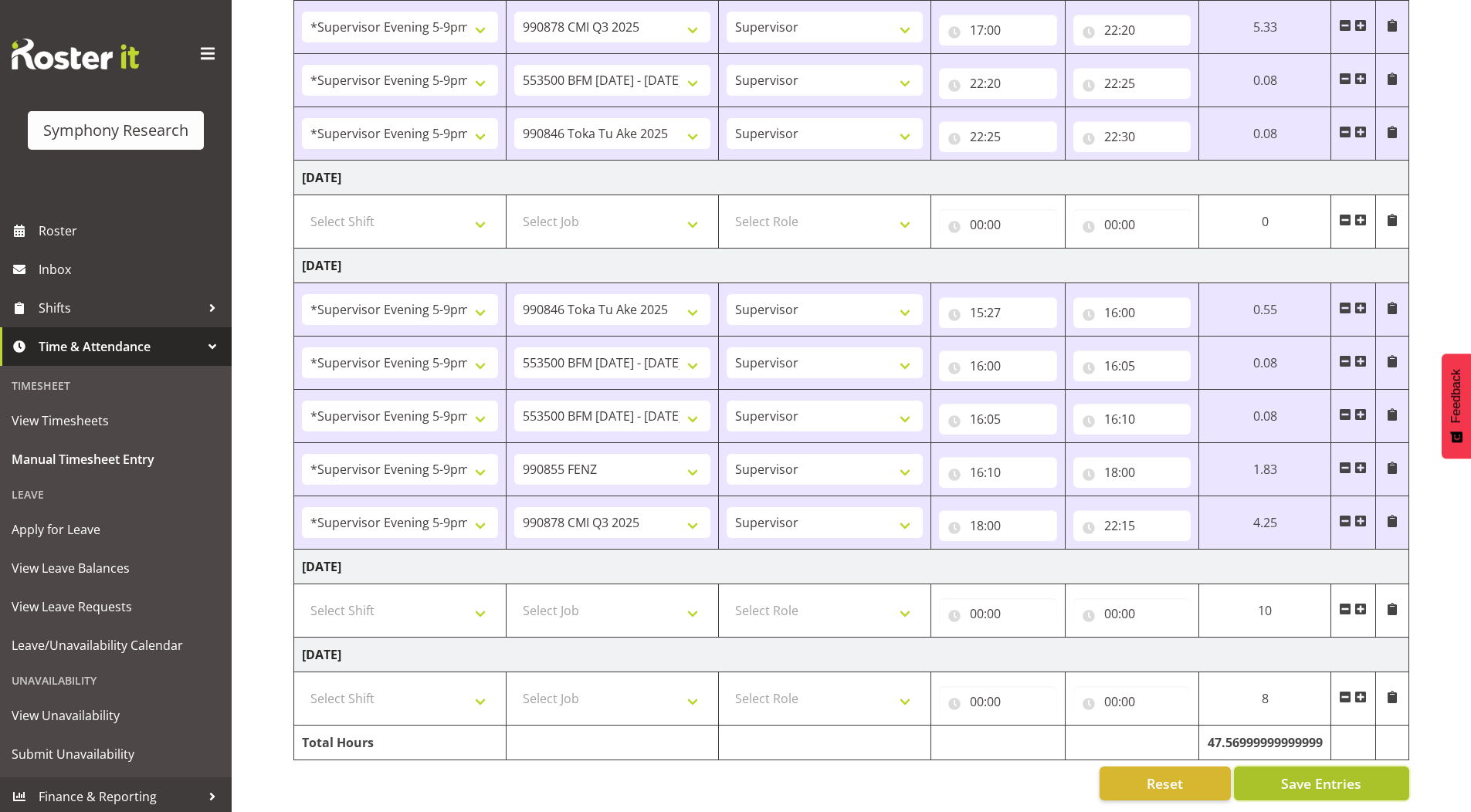
click at [1339, 773] on span "Save Entries" at bounding box center [1321, 783] width 80 height 20
click at [1311, 775] on span "Save Entries" at bounding box center [1321, 783] width 80 height 20
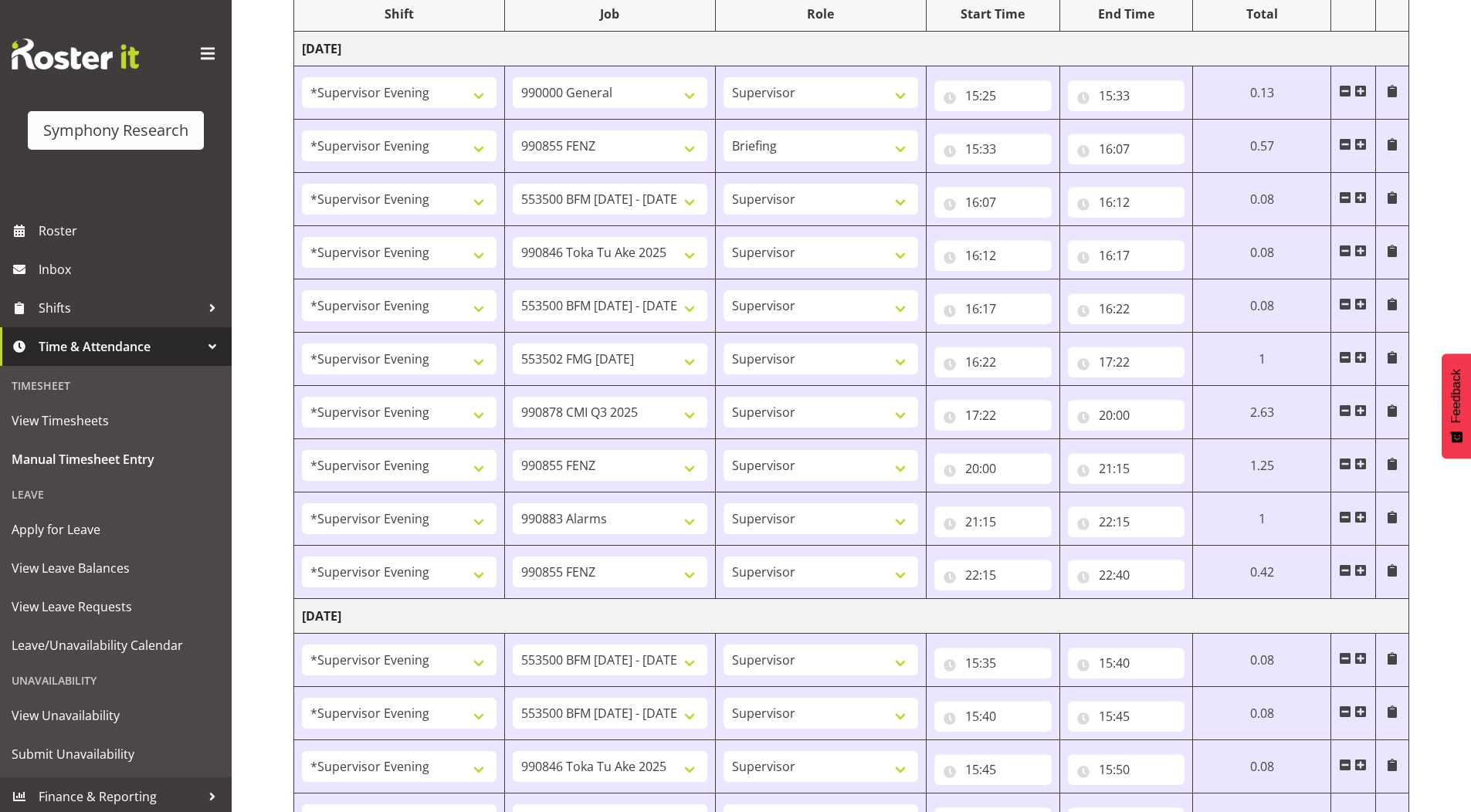
scroll to position [0, 0]
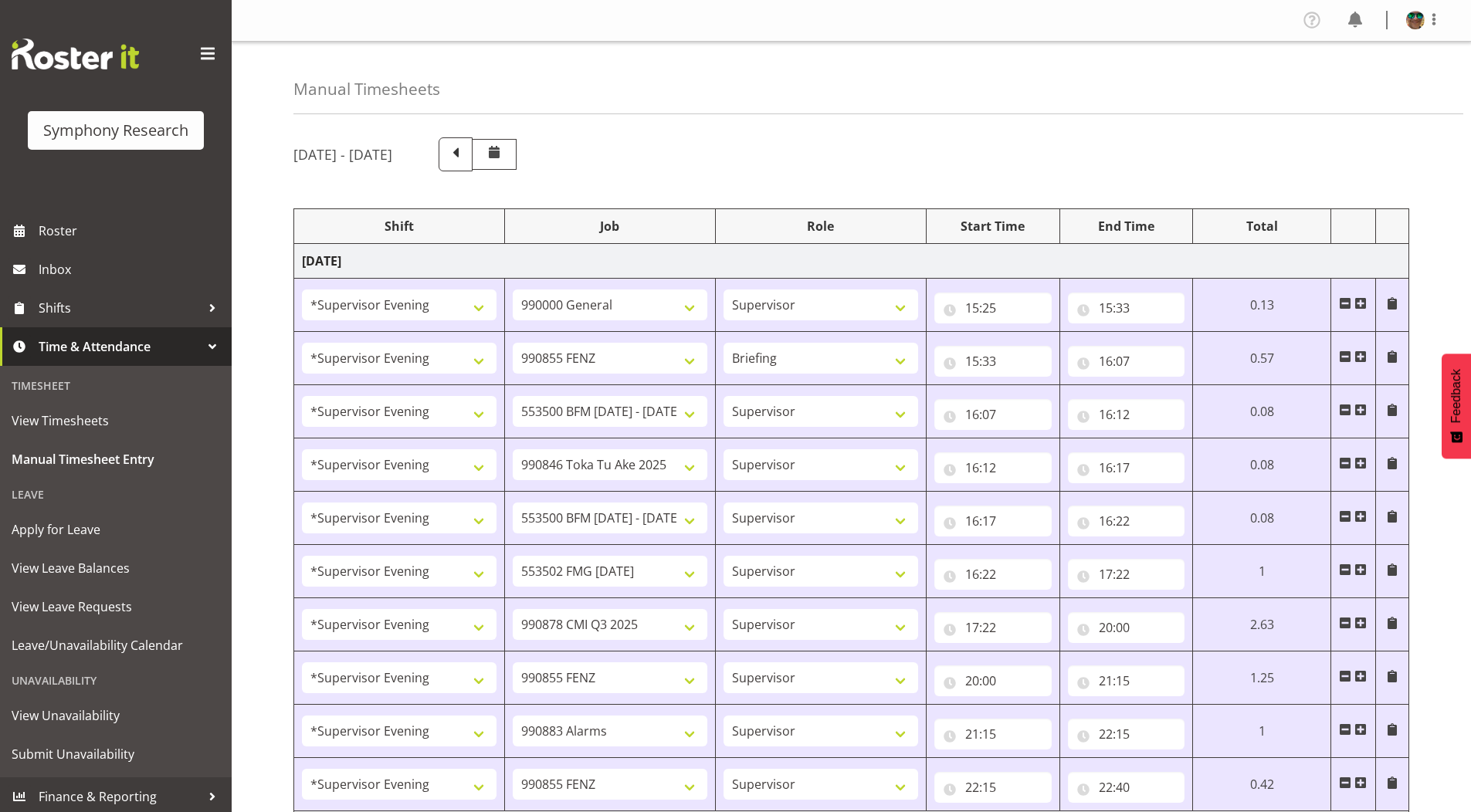
click at [1295, 139] on div "[DATE] - [DATE]" at bounding box center [851, 154] width 1116 height 34
click at [1431, 23] on span at bounding box center [1434, 20] width 19 height 19
click at [1336, 80] on link "Log Out" at bounding box center [1369, 80] width 148 height 27
